Goal: Task Accomplishment & Management: Manage account settings

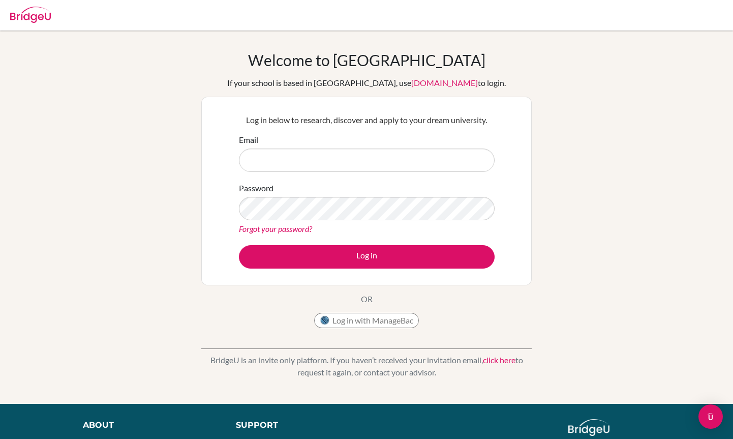
type input "[EMAIL_ADDRESS][DOMAIN_NAME]"
click at [290, 232] on link "Forgot your password?" at bounding box center [275, 229] width 73 height 10
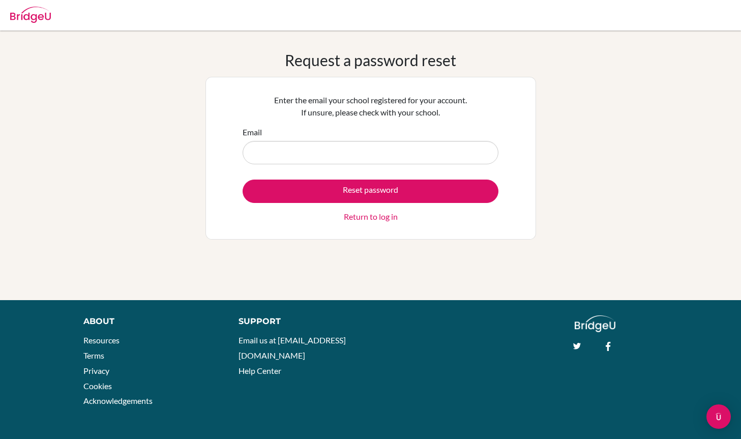
click at [327, 145] on input "Email" at bounding box center [370, 152] width 256 height 23
type input "[EMAIL_ADDRESS][DOMAIN_NAME]"
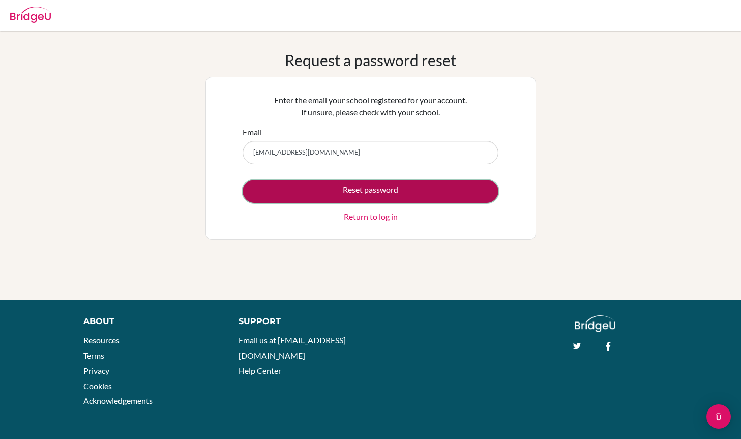
click at [335, 190] on button "Reset password" at bounding box center [370, 190] width 256 height 23
